Goal: Book appointment/travel/reservation

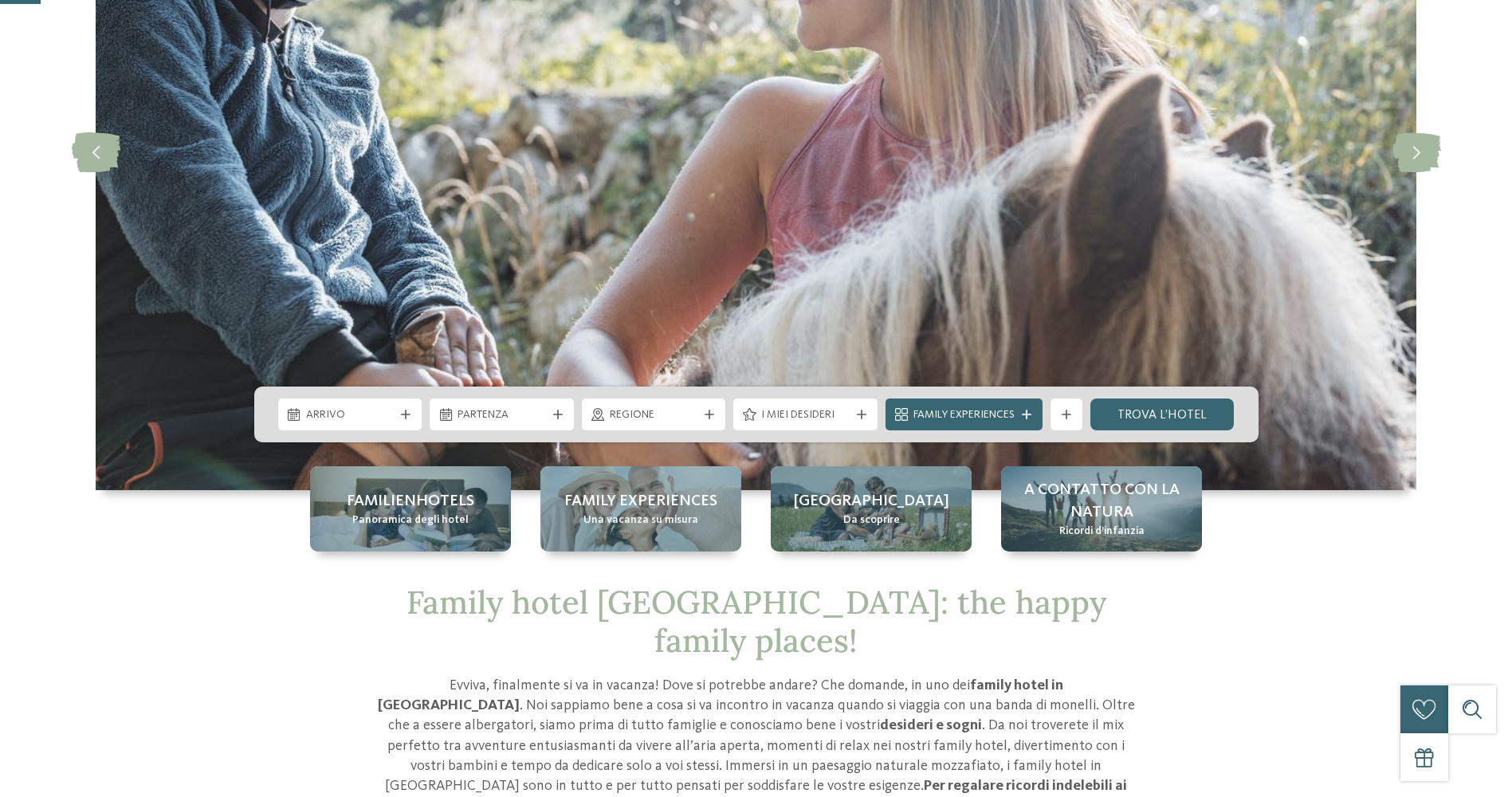
scroll to position [399, 0]
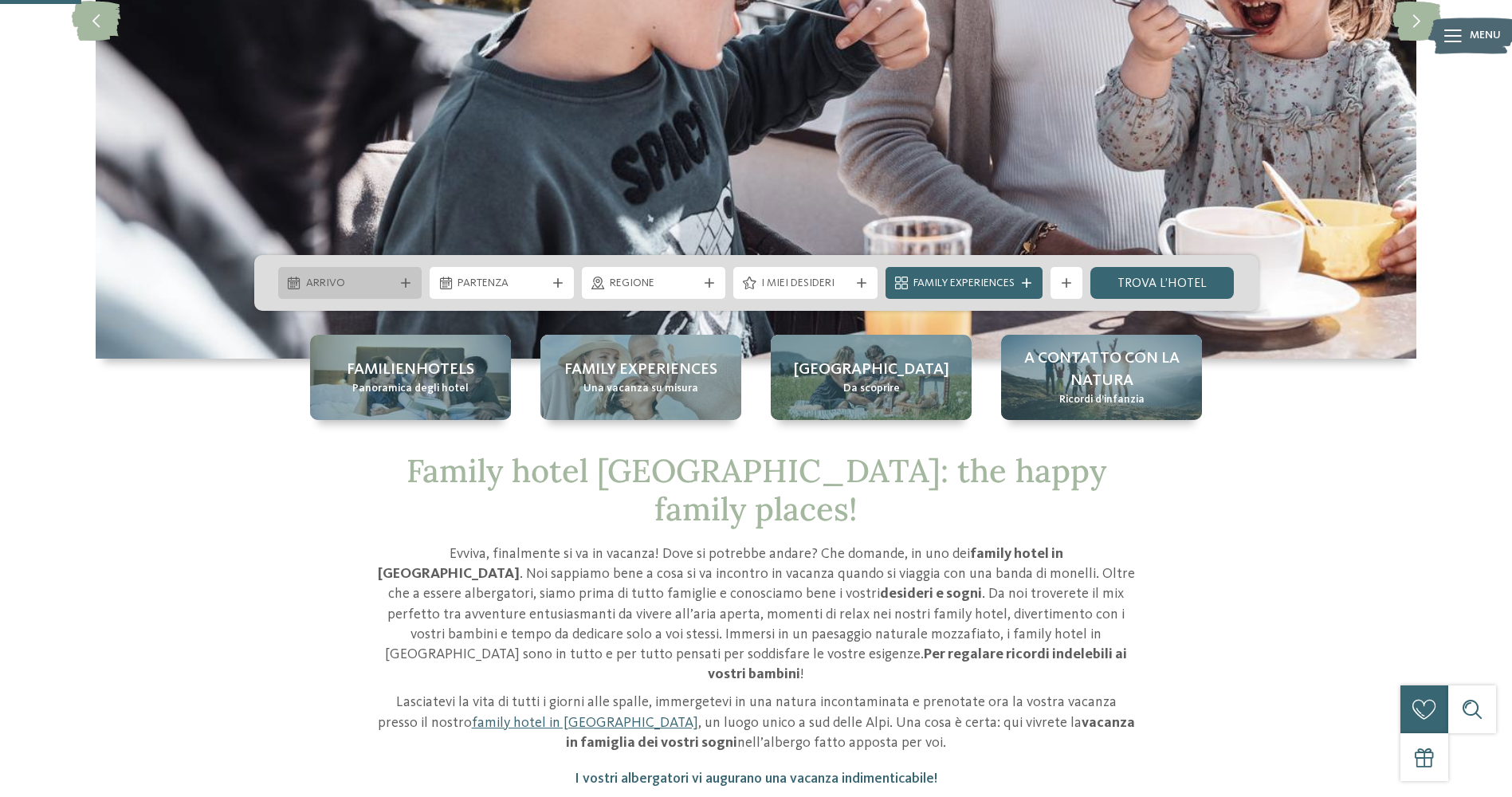
click at [370, 277] on span "Arrivo" at bounding box center [350, 284] width 88 height 16
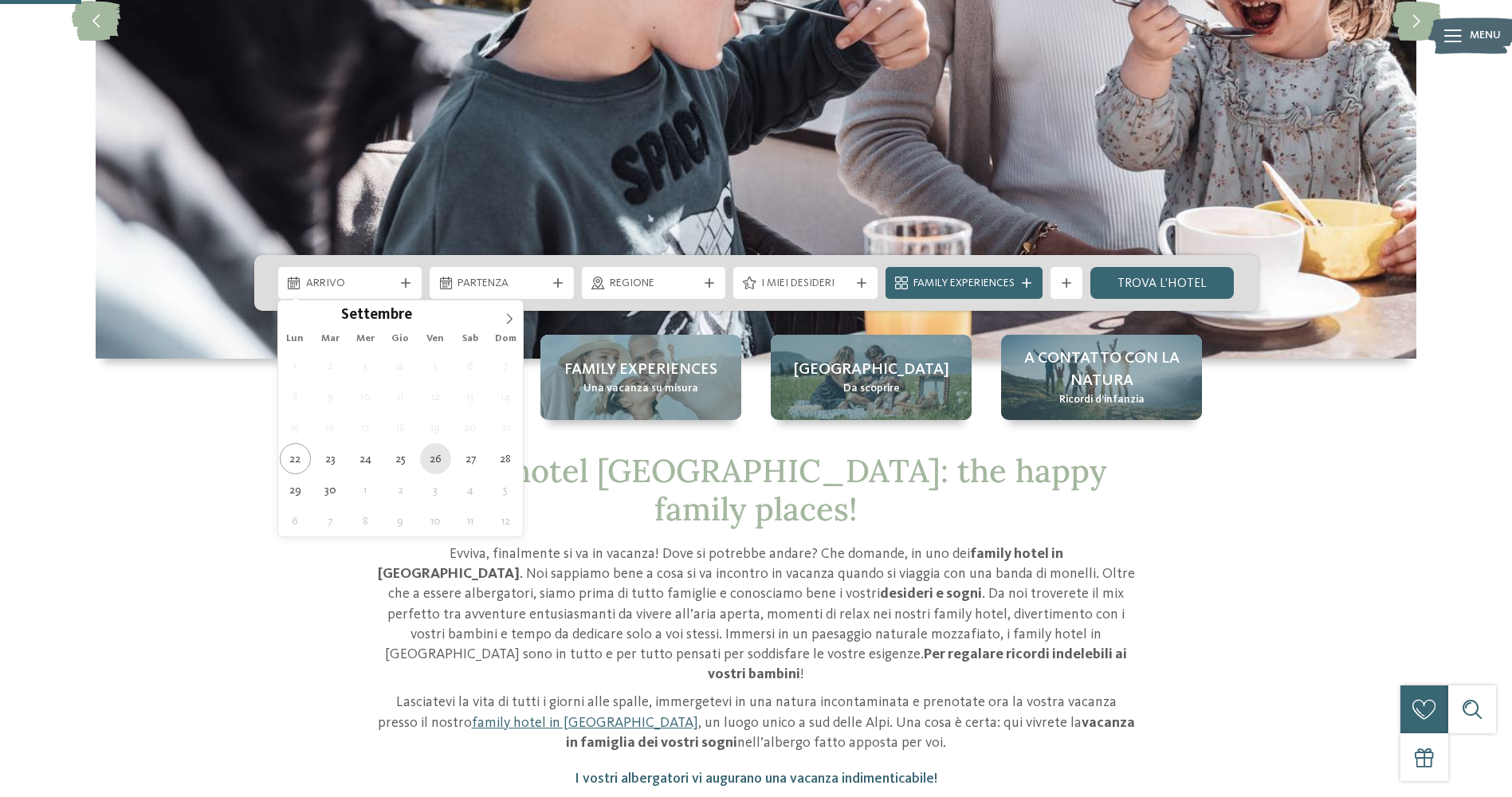
type div "26.09.2025"
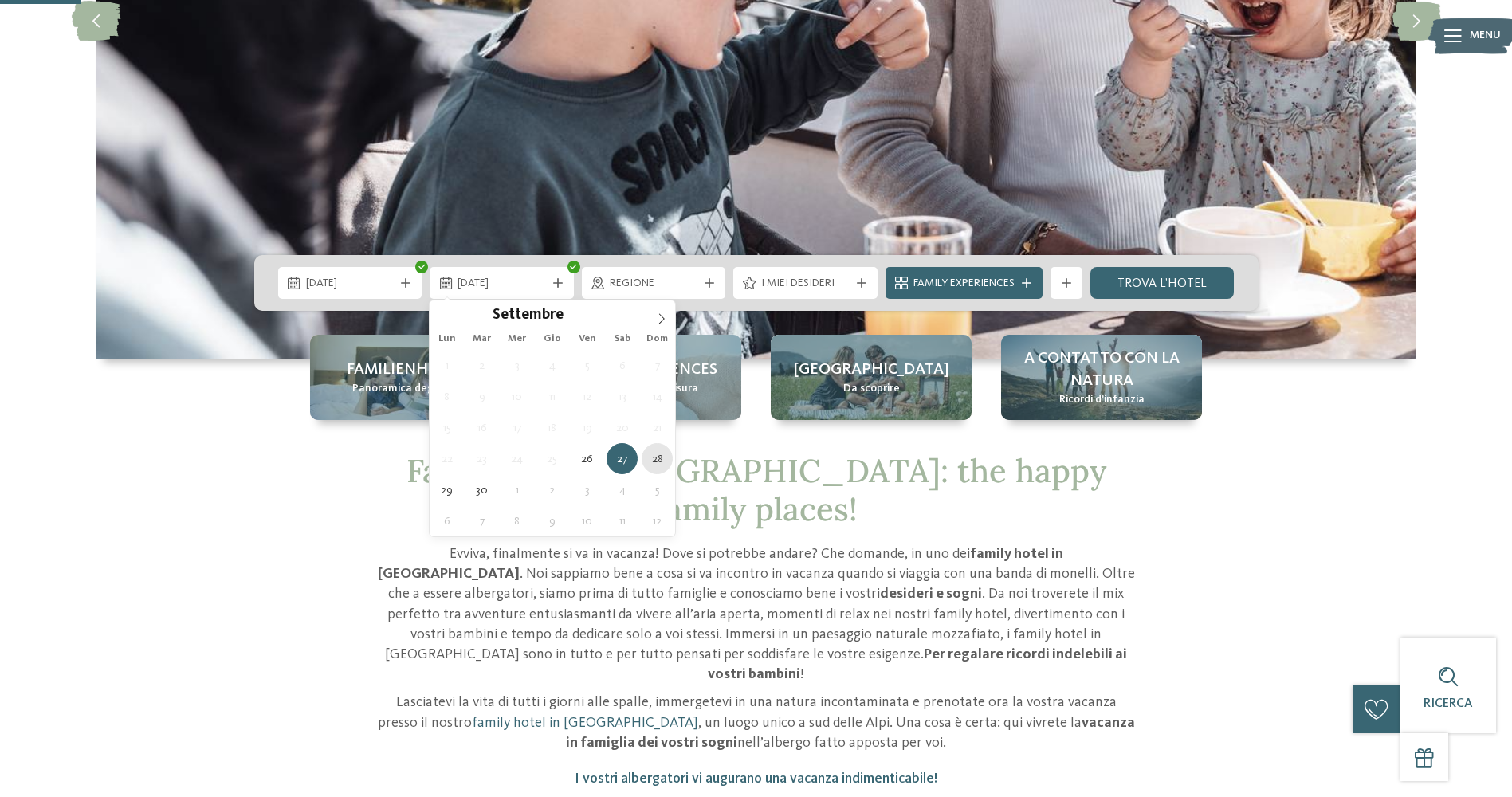
type div "28.09.2025"
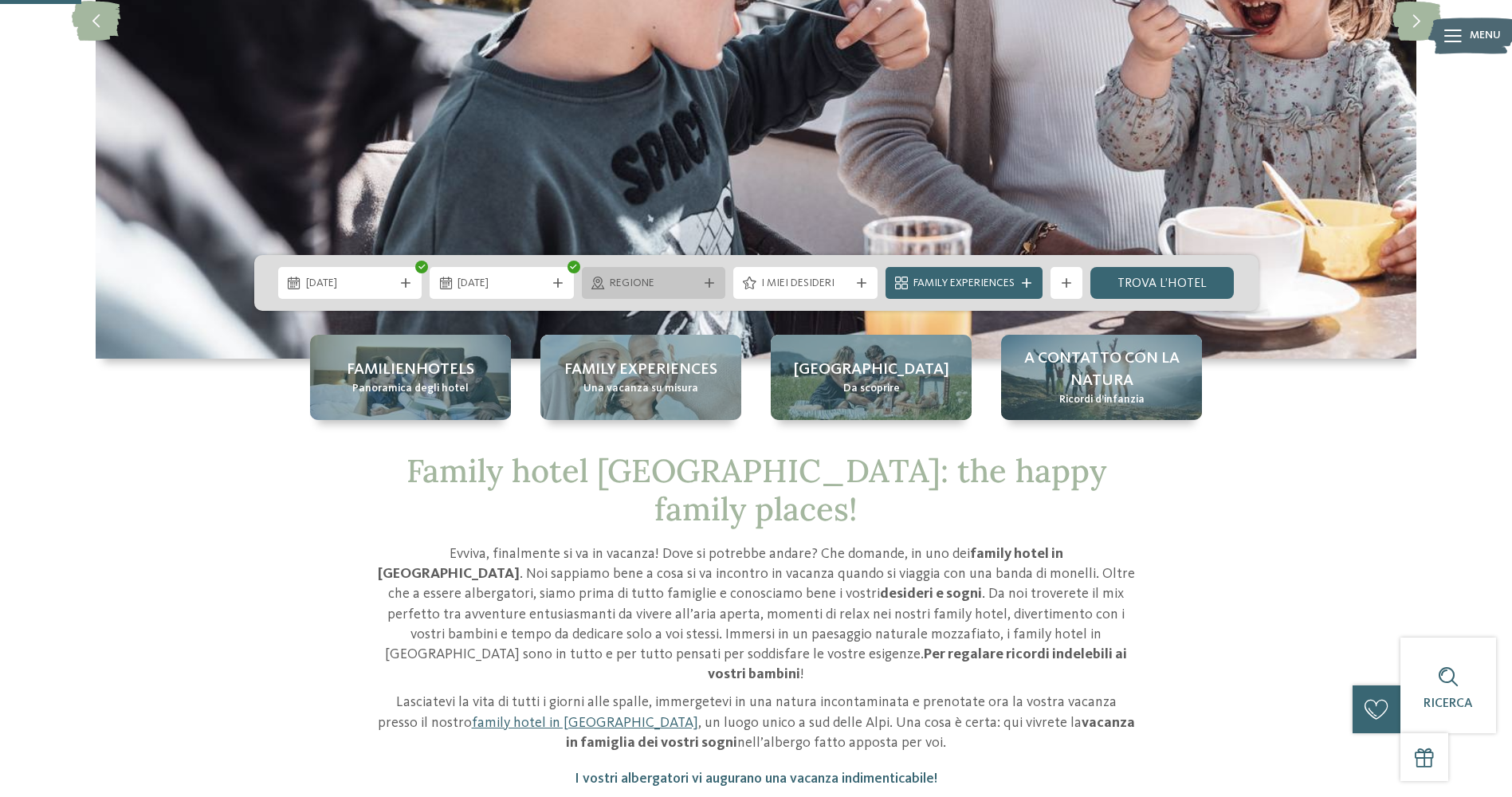
click at [663, 289] on span "Regione" at bounding box center [654, 284] width 88 height 16
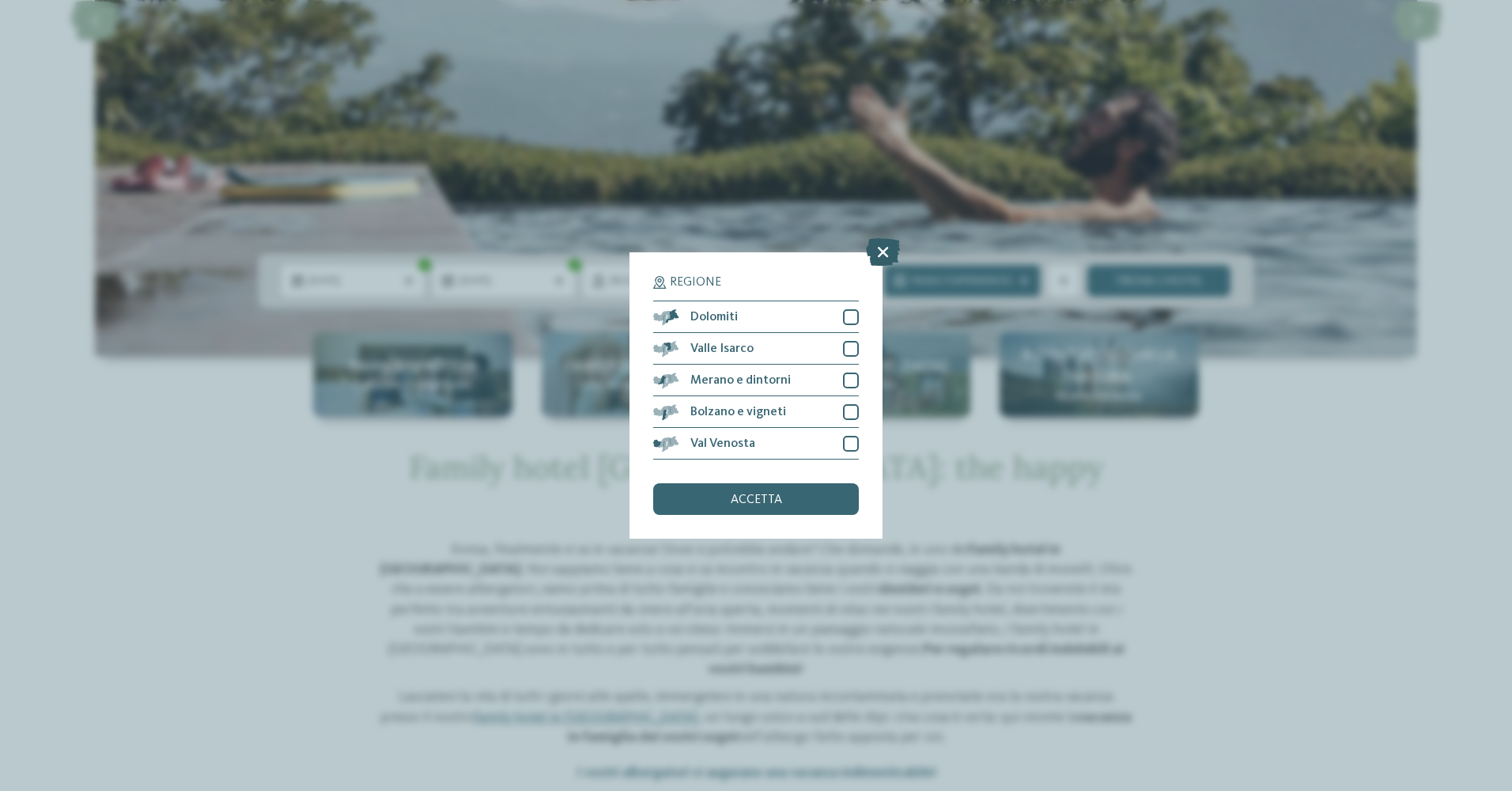
click at [877, 259] on icon at bounding box center [882, 251] width 34 height 28
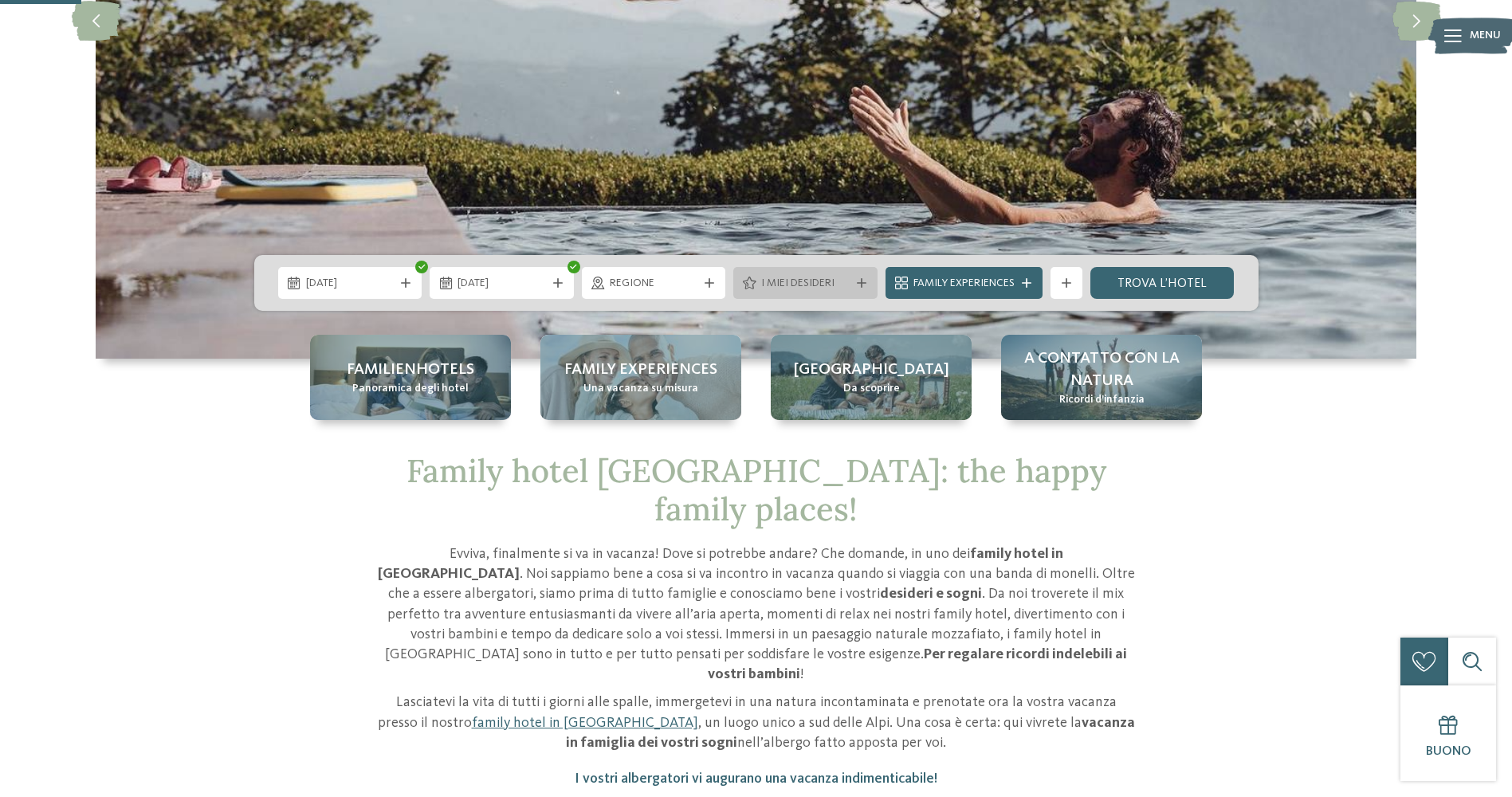
click at [839, 286] on span "I miei desideri" at bounding box center [805, 284] width 88 height 16
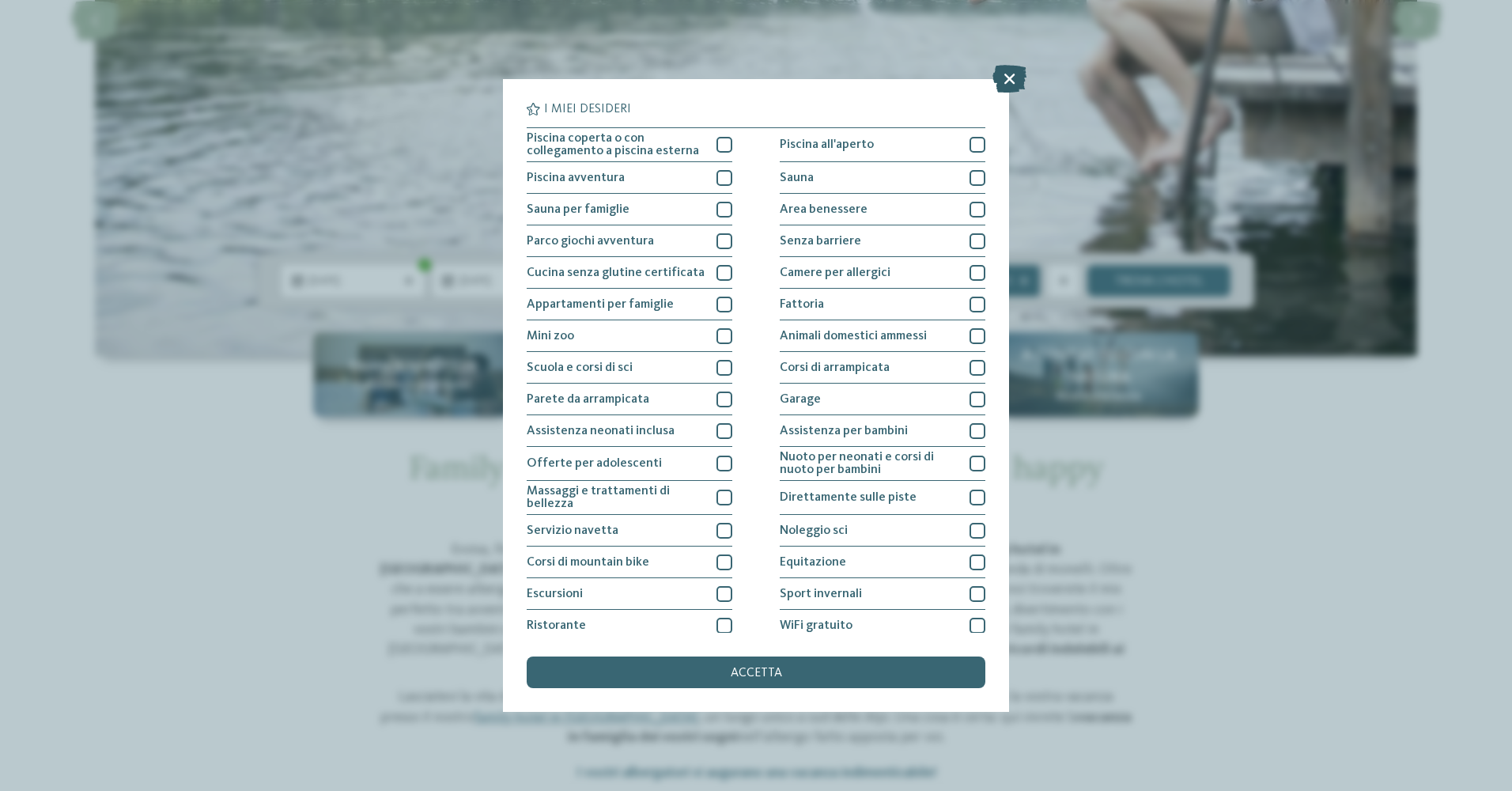
click at [1003, 74] on icon at bounding box center [1009, 79] width 34 height 28
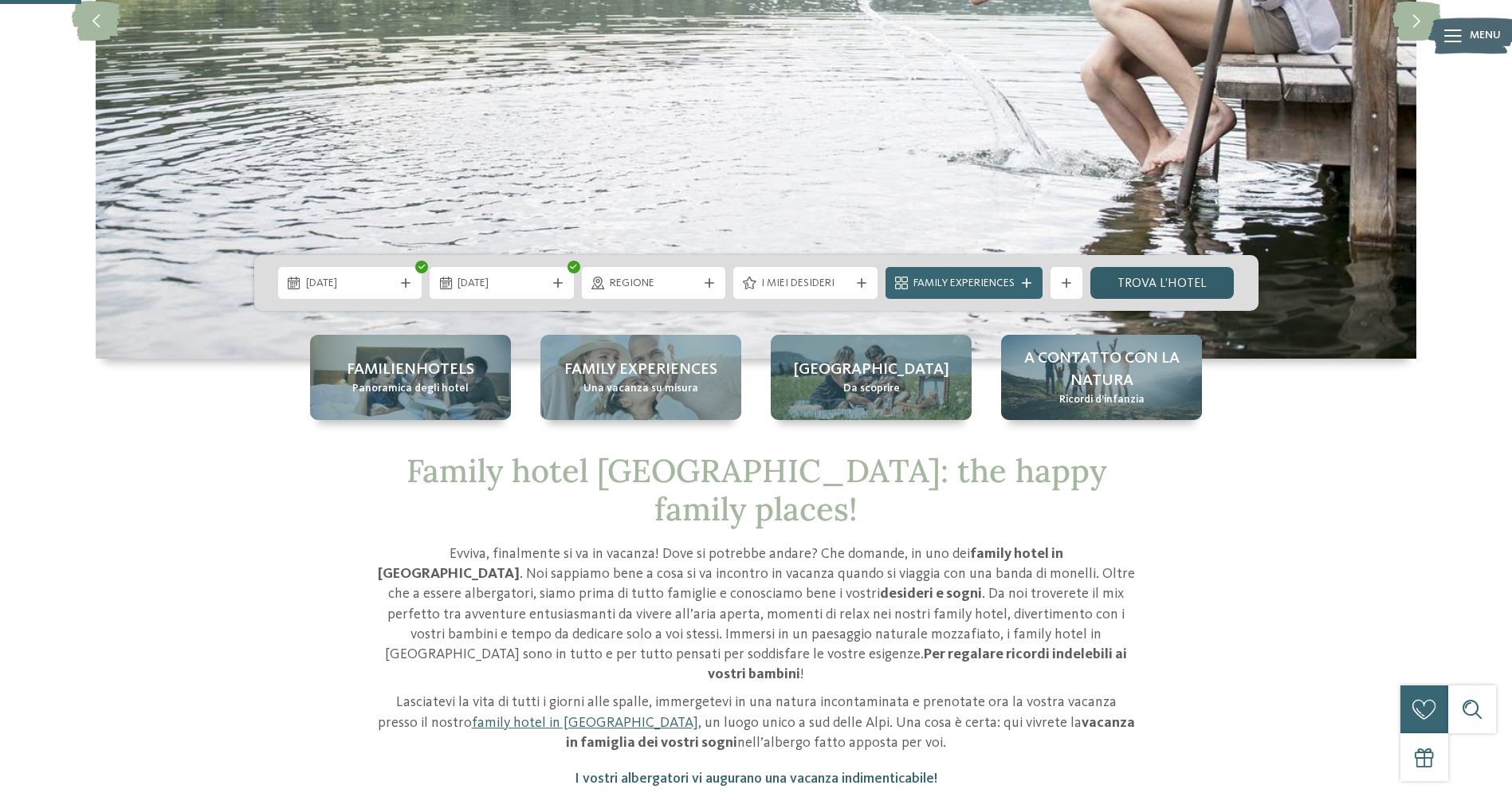
click at [1156, 283] on link "trova l’hotel" at bounding box center [1162, 283] width 144 height 32
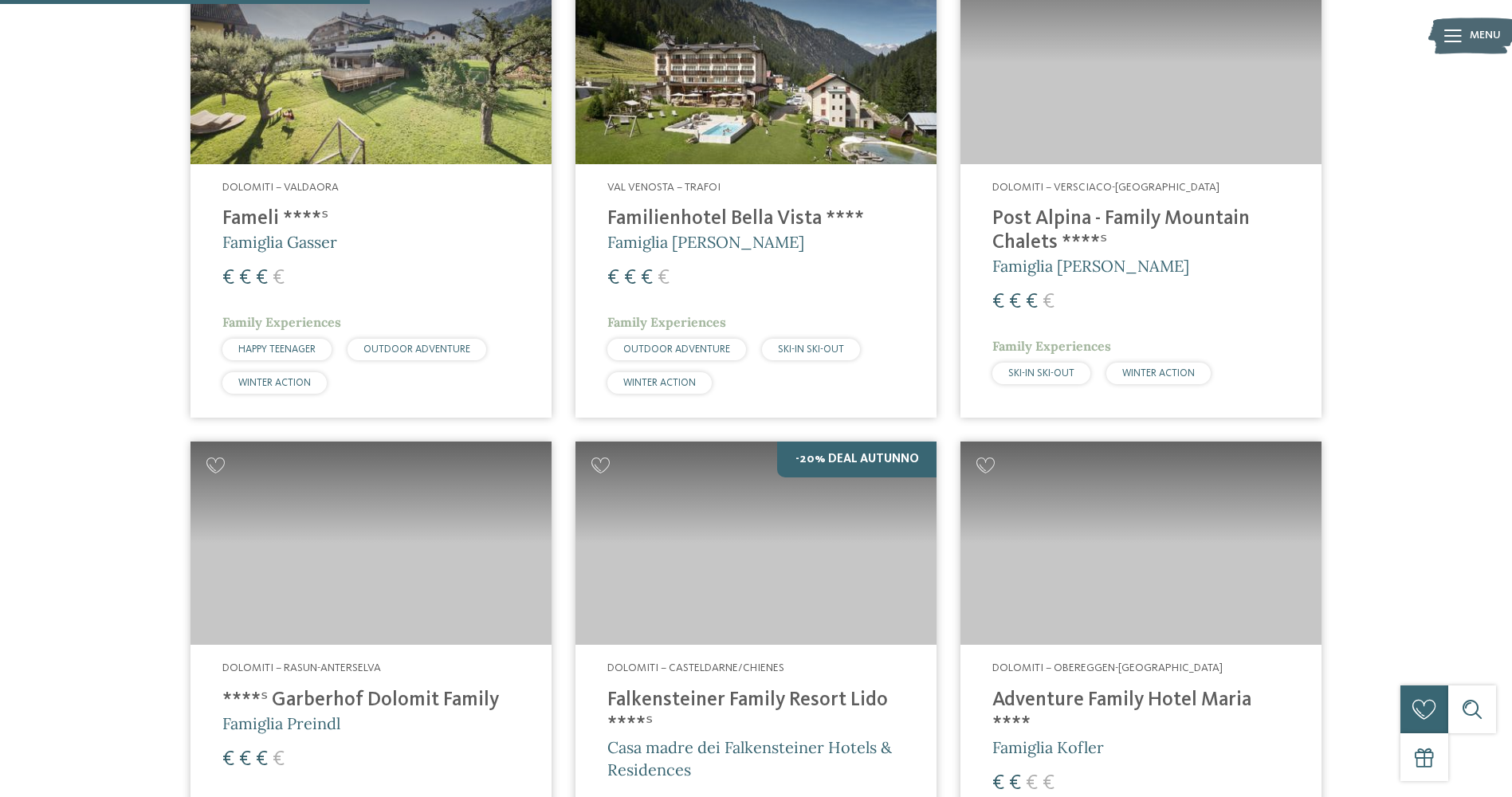
scroll to position [1320, 0]
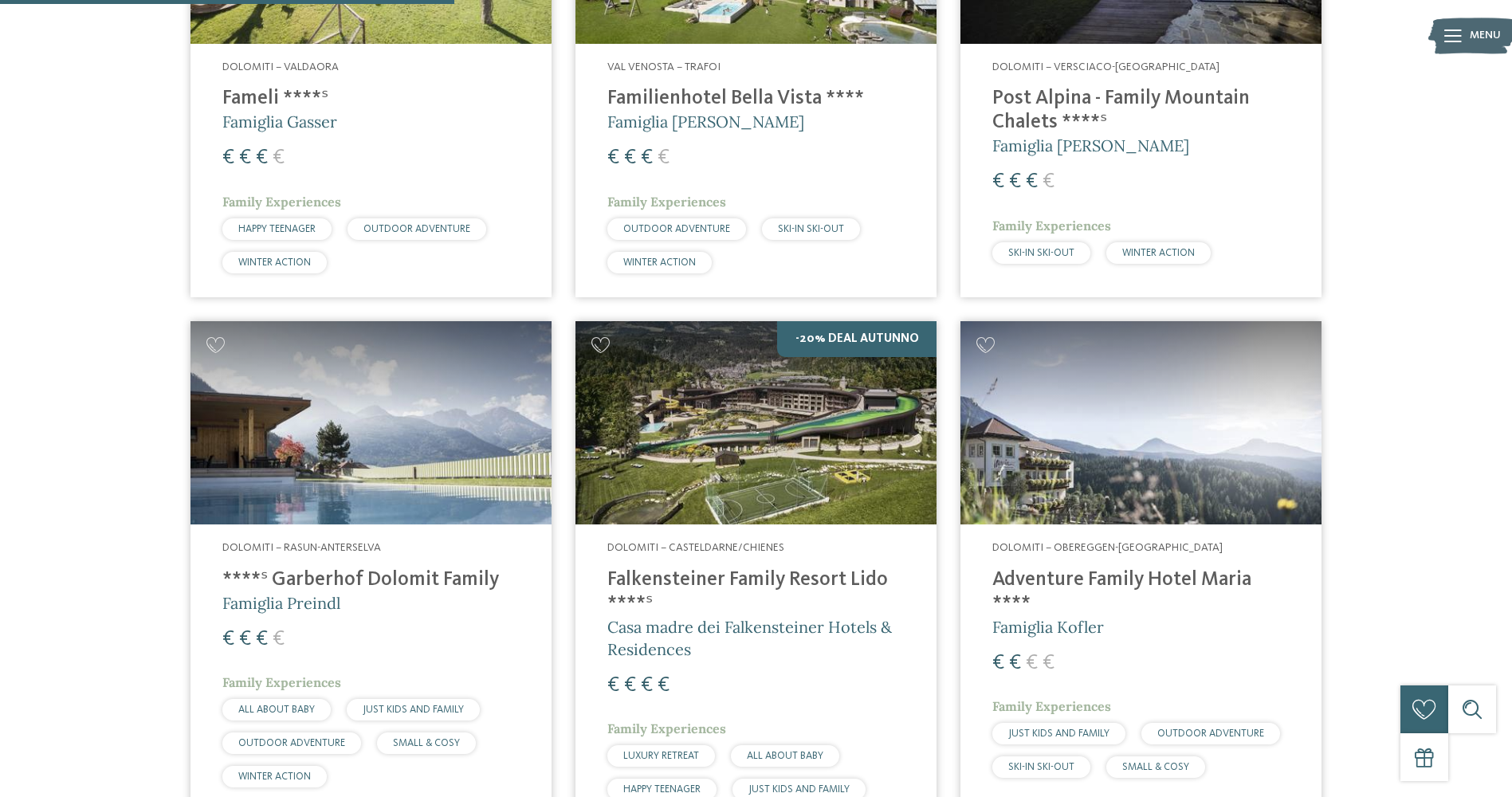
click at [735, 575] on h4 "Falkensteiner Family Resort Lido ****ˢ" at bounding box center [756, 592] width 297 height 48
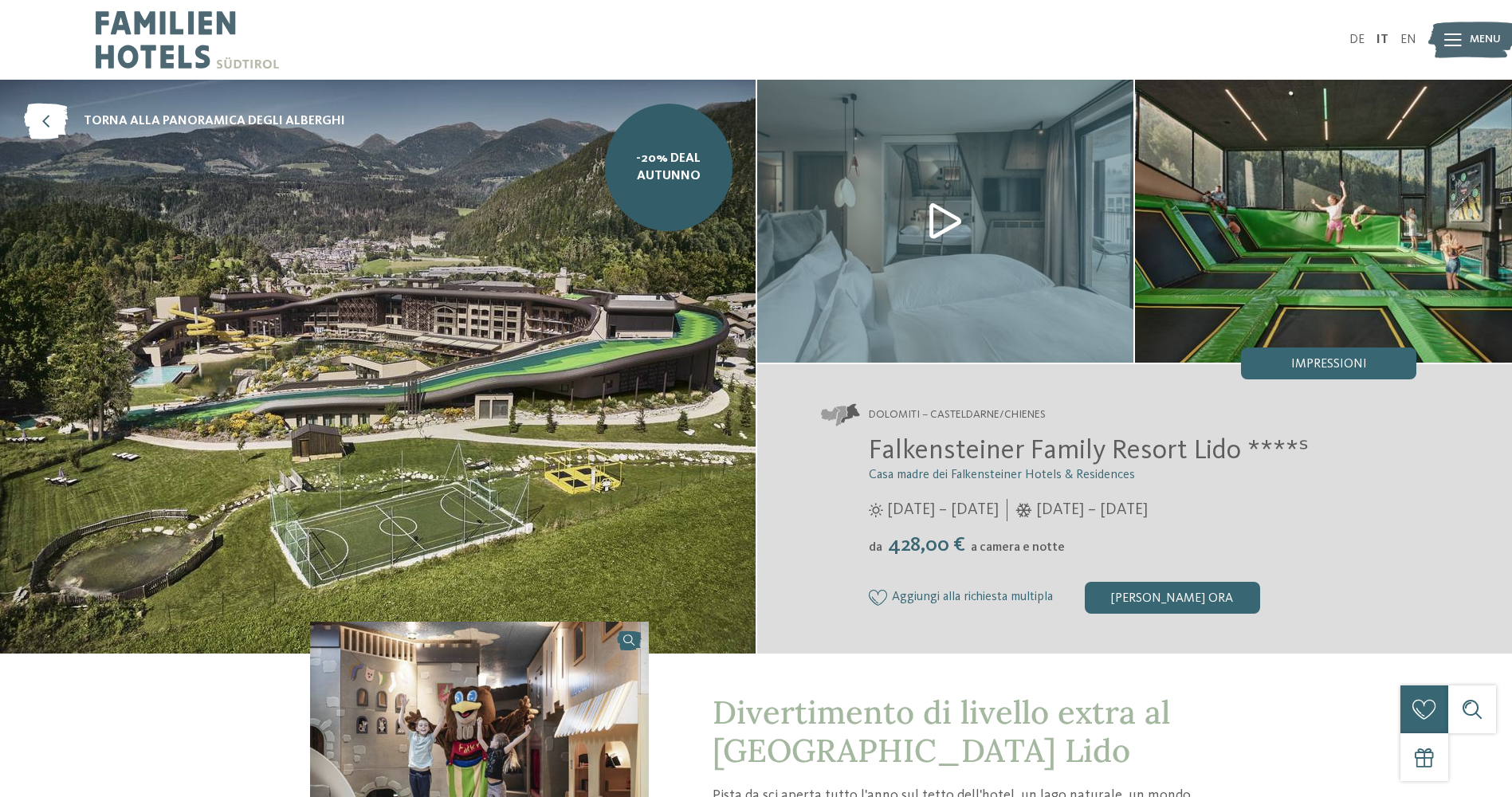
click at [465, 366] on img at bounding box center [378, 367] width 756 height 574
drag, startPoint x: 869, startPoint y: 448, endPoint x: 1243, endPoint y: 449, distance: 374.0
click at [1243, 449] on span "Falkensteiner Family Resort Lido ****ˢ" at bounding box center [1088, 450] width 440 height 28
copy span "Falkensteiner Family Resort Lido"
